Goal: Navigation & Orientation: Understand site structure

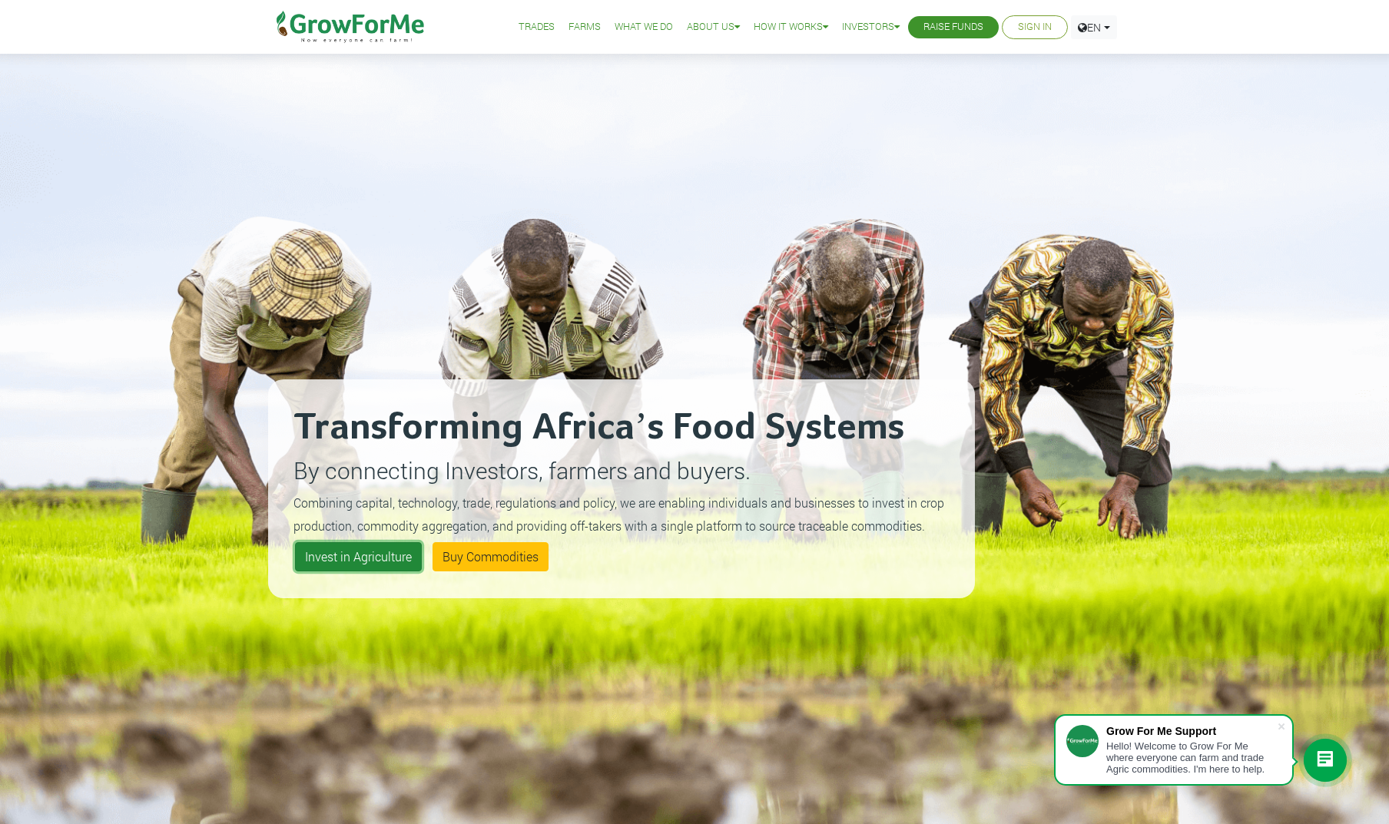
click at [396, 552] on link "Invest in Agriculture" at bounding box center [358, 556] width 127 height 29
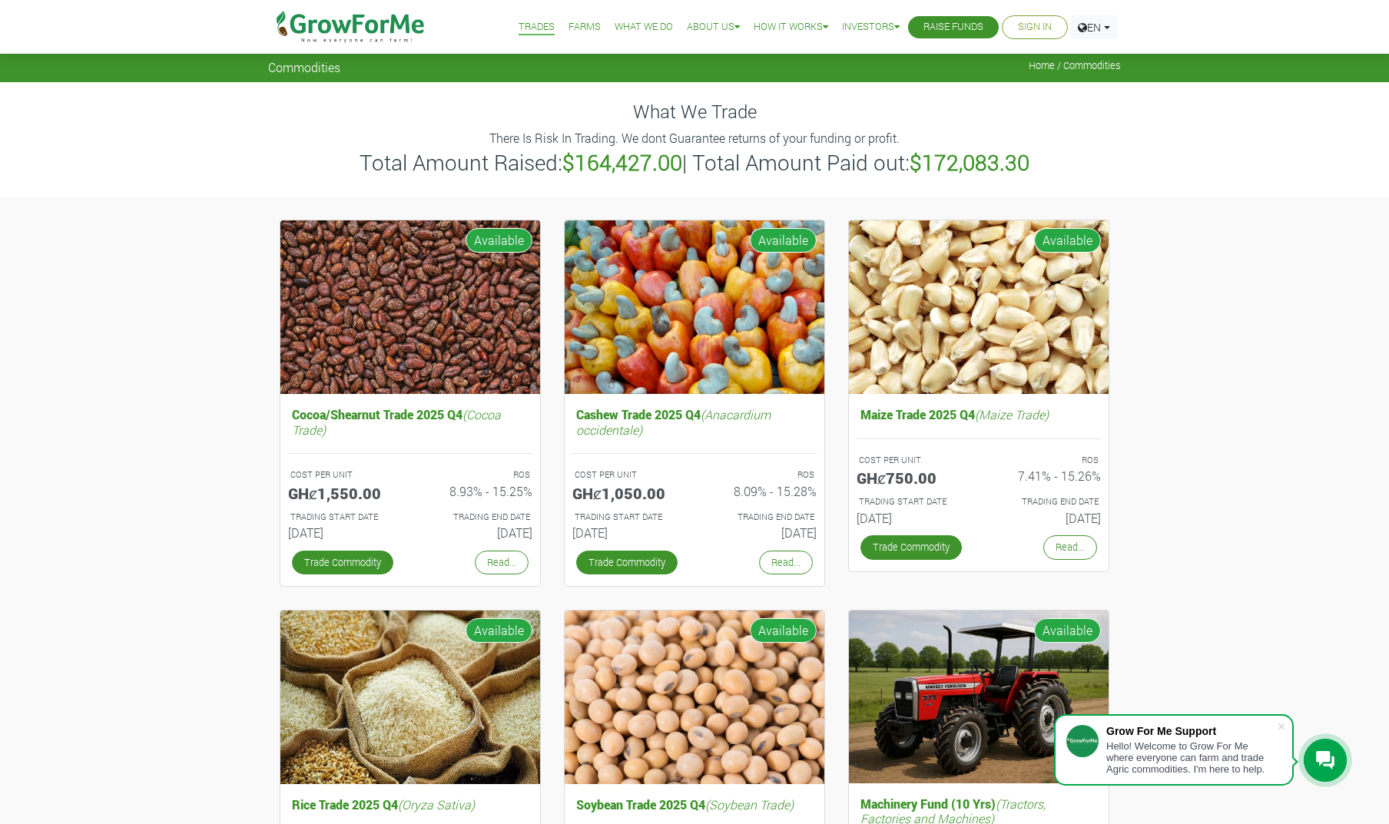
click at [568, 29] on link "Farms" at bounding box center [584, 27] width 32 height 16
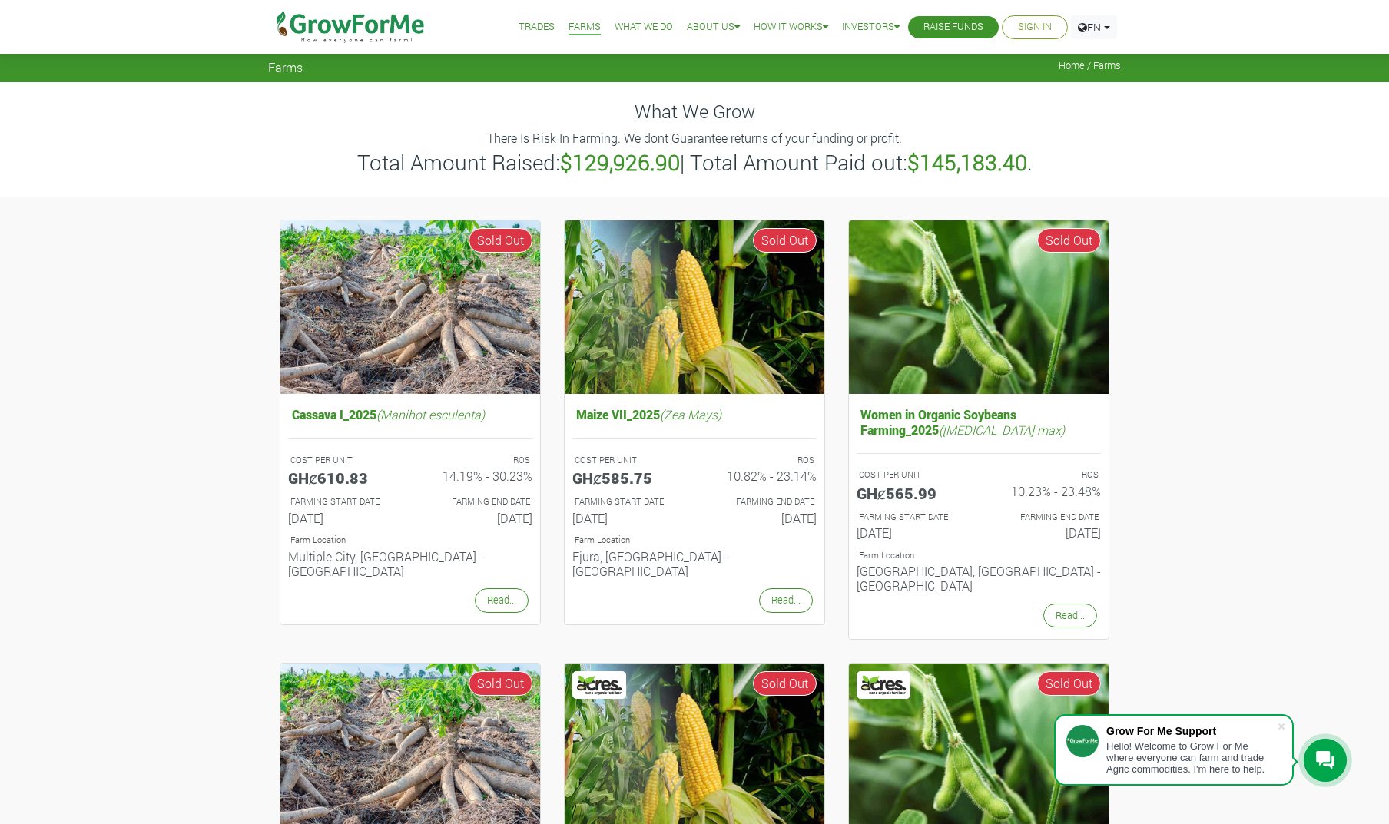
click at [614, 28] on link "What We Do" at bounding box center [643, 27] width 58 height 16
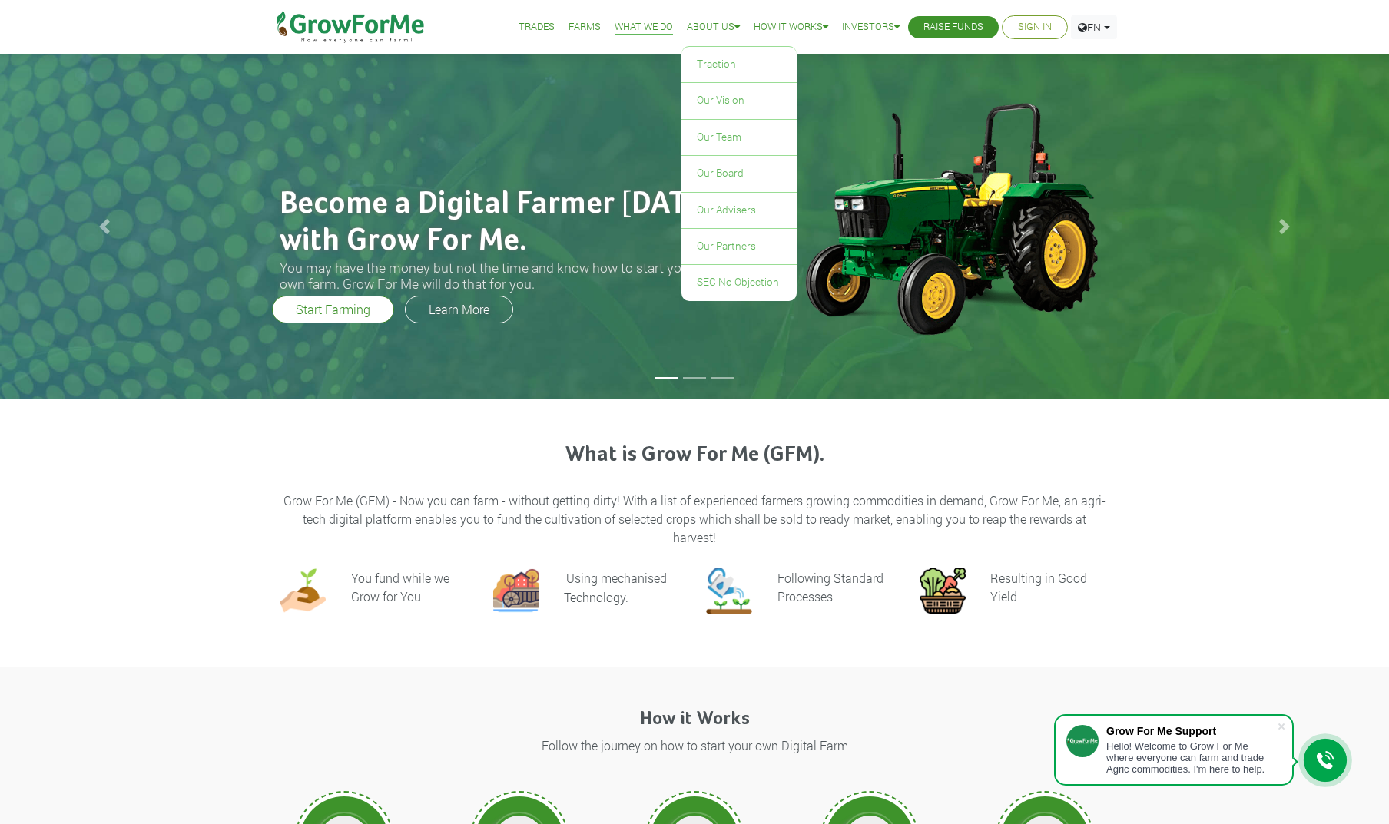
click at [702, 25] on link "About Us" at bounding box center [713, 27] width 53 height 16
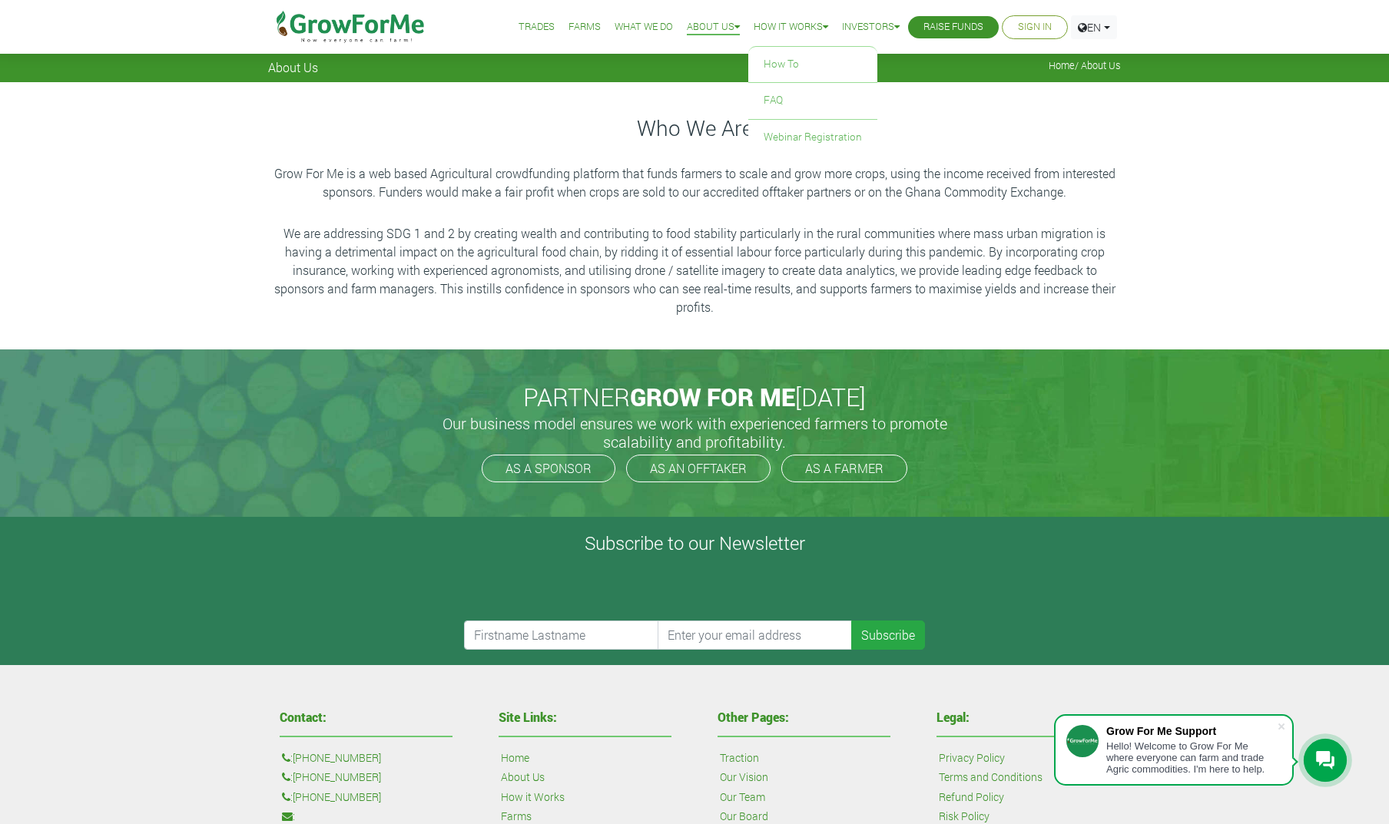
click at [774, 28] on link "How it Works" at bounding box center [790, 27] width 75 height 16
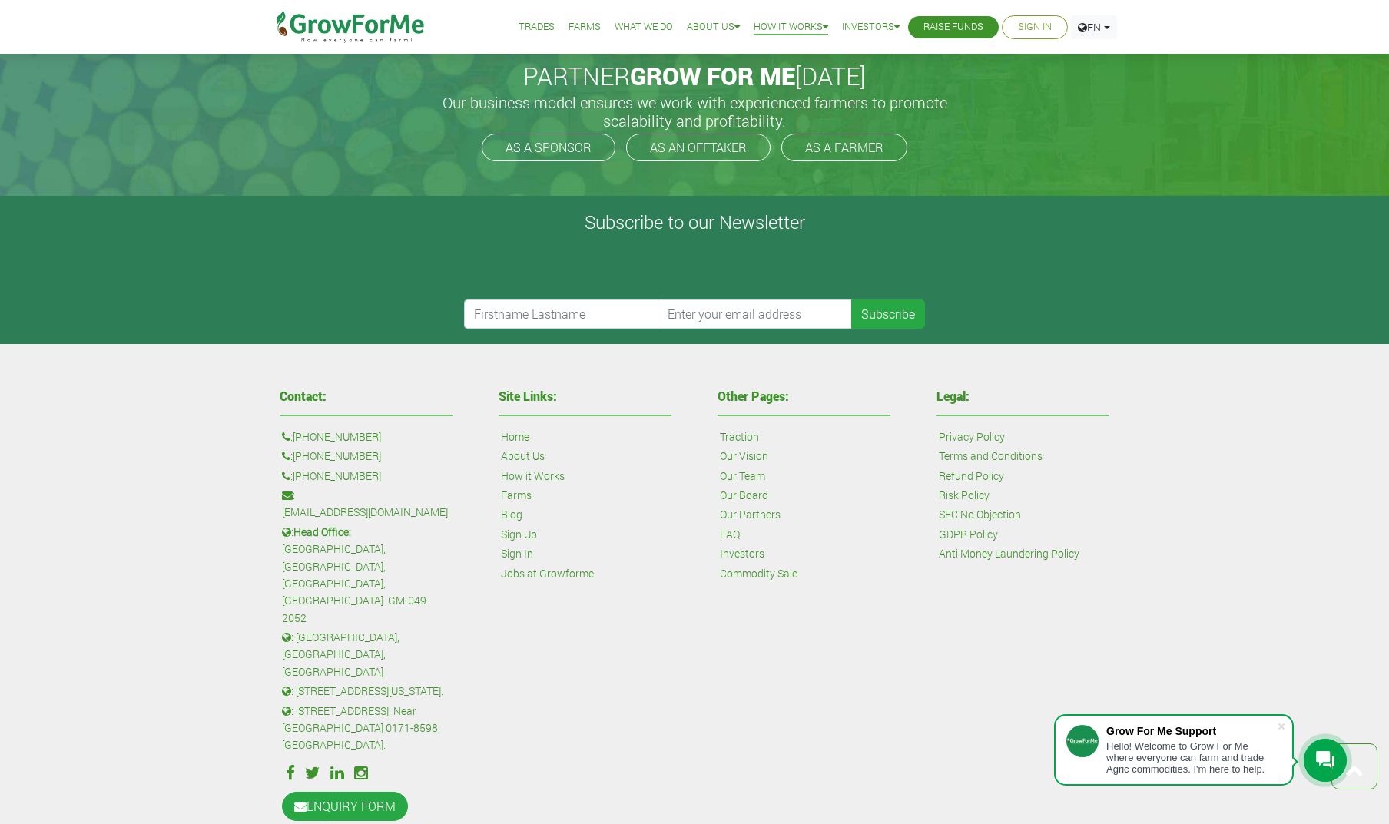
scroll to position [841, 0]
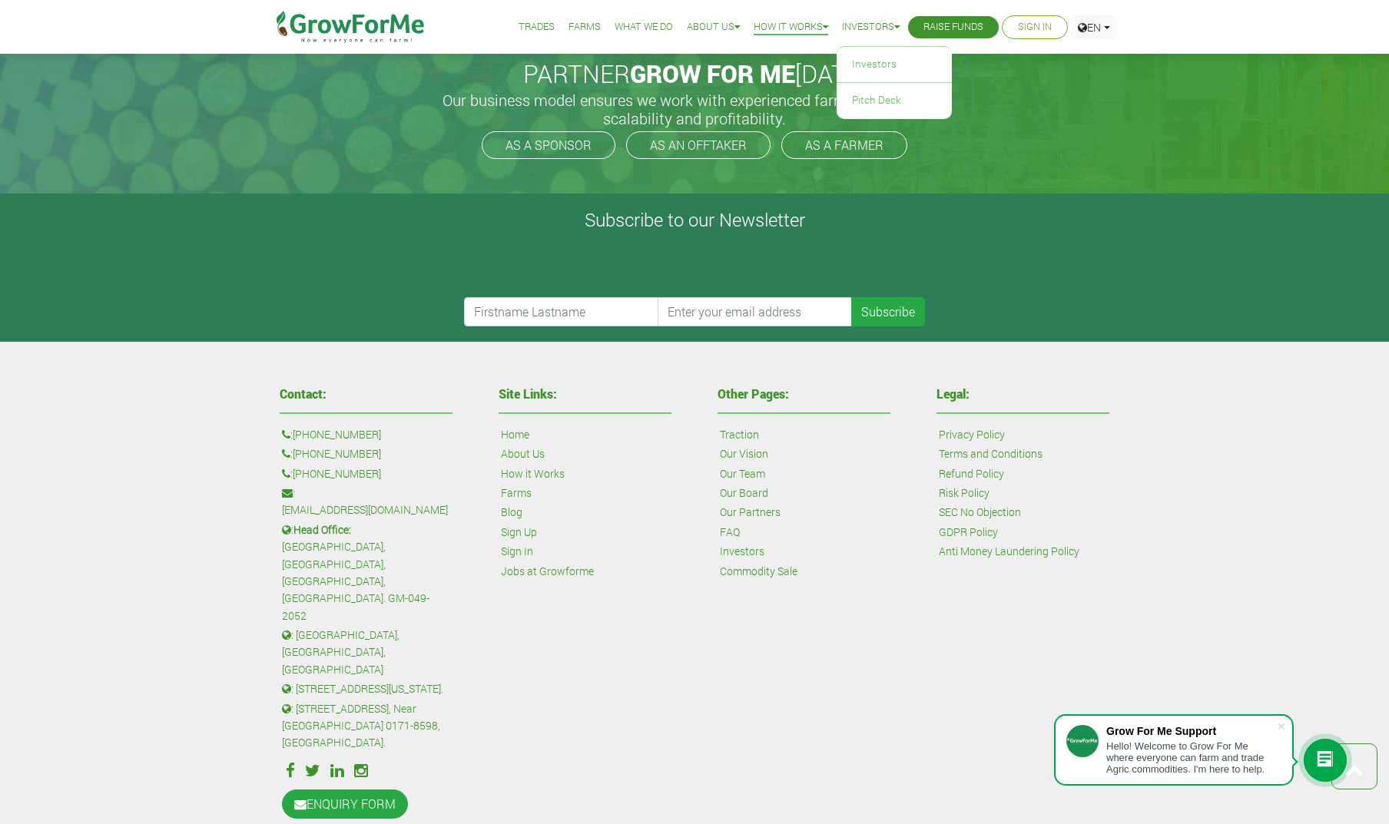
click at [858, 32] on link "Investors" at bounding box center [871, 27] width 58 height 16
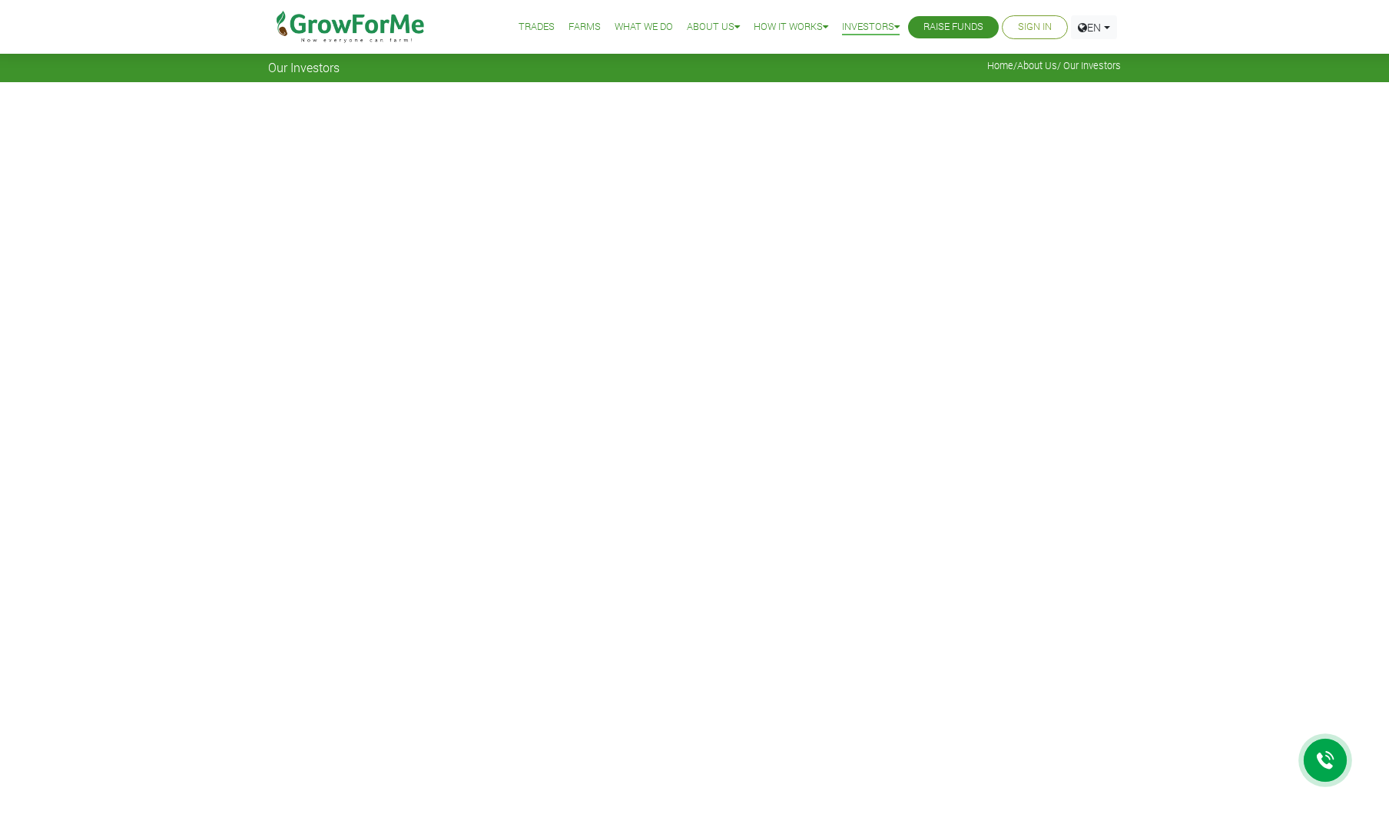
click at [1038, 30] on link "Sign In" at bounding box center [1035, 27] width 34 height 16
